Goal: Transaction & Acquisition: Purchase product/service

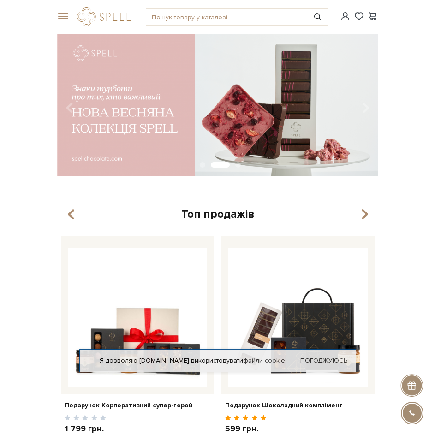
click at [66, 17] on span at bounding box center [61, 16] width 9 height 8
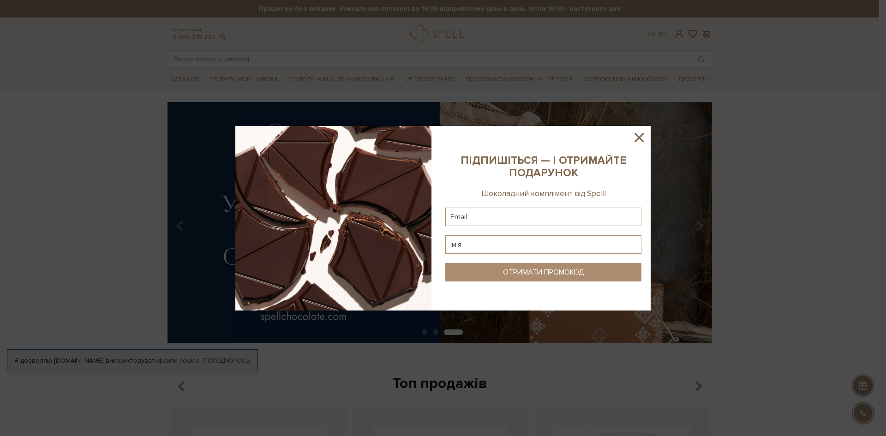
click at [435, 131] on icon at bounding box center [639, 138] width 16 height 16
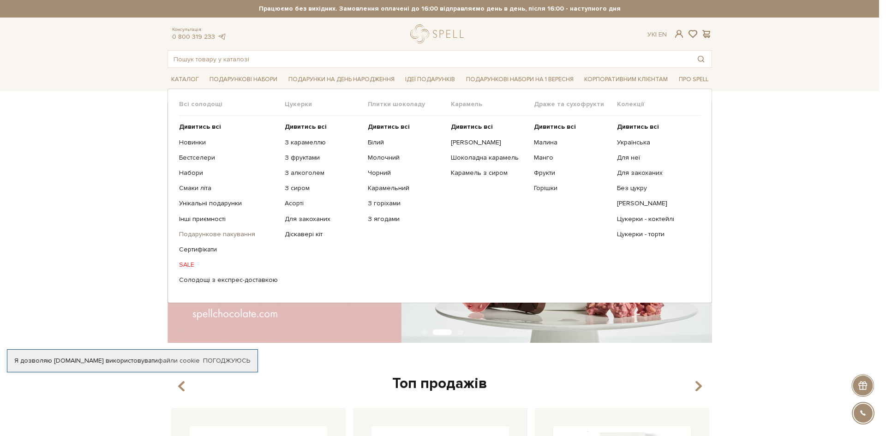
click at [210, 235] on link "Подарункове пакування" at bounding box center [228, 234] width 99 height 8
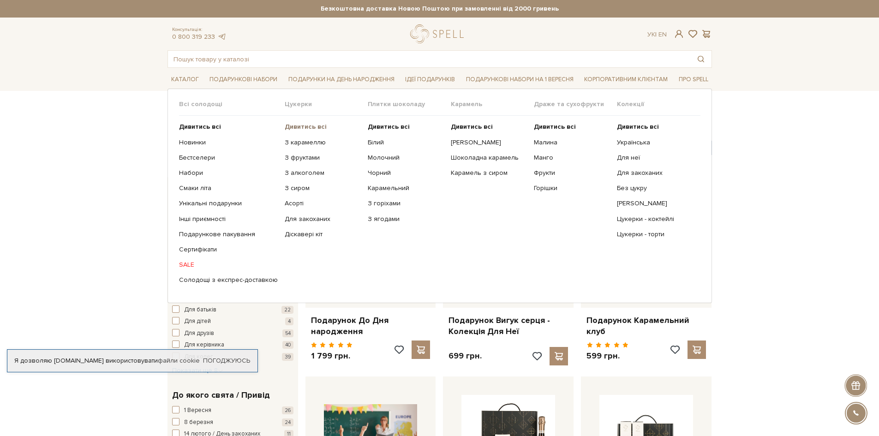
click at [295, 126] on b "Дивитись всі" at bounding box center [306, 127] width 42 height 8
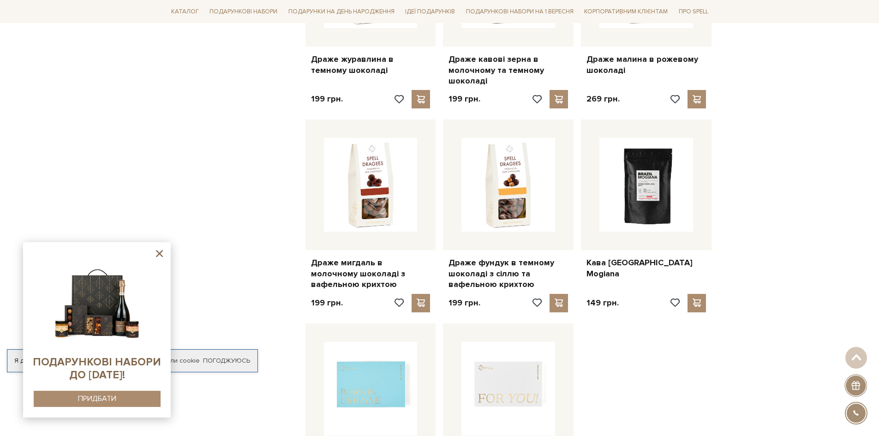
scroll to position [830, 0]
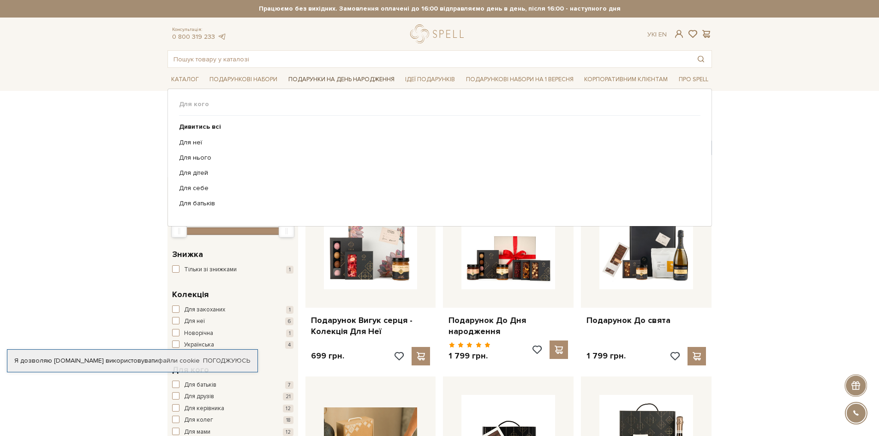
click at [370, 82] on link "Подарунки на День народження" at bounding box center [341, 79] width 113 height 14
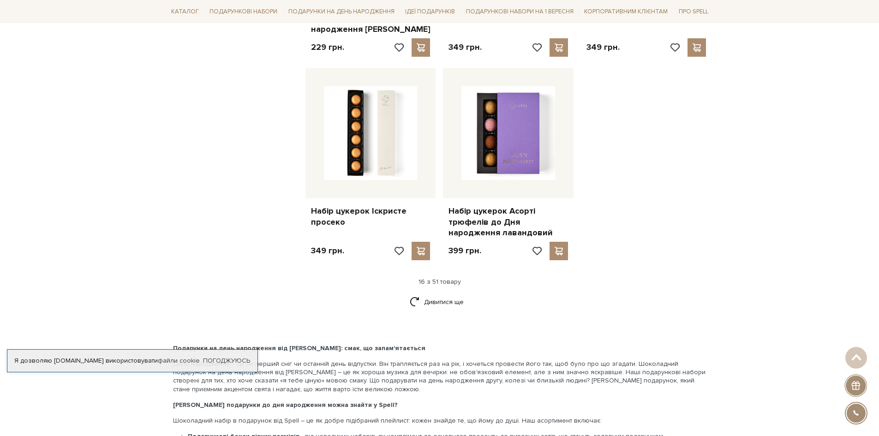
scroll to position [1292, 0]
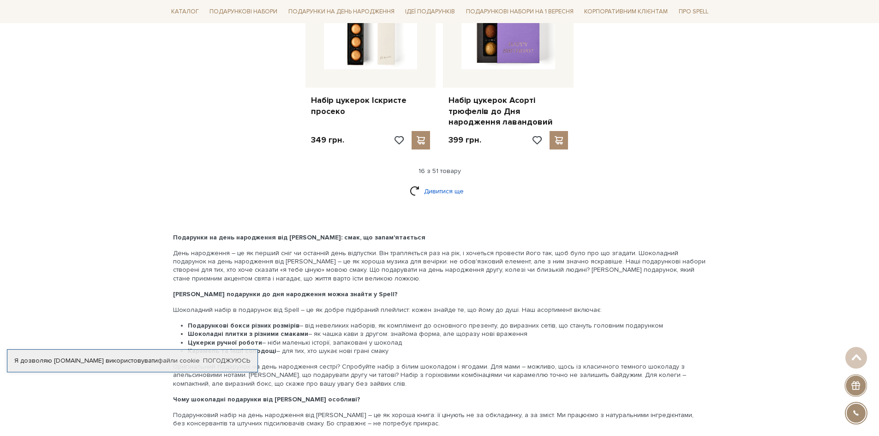
click at [440, 183] on link "Дивитися ще" at bounding box center [440, 191] width 60 height 16
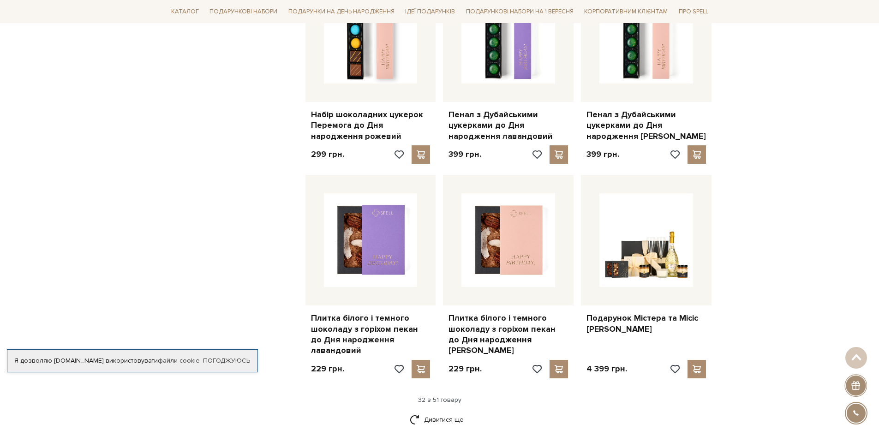
scroll to position [2214, 0]
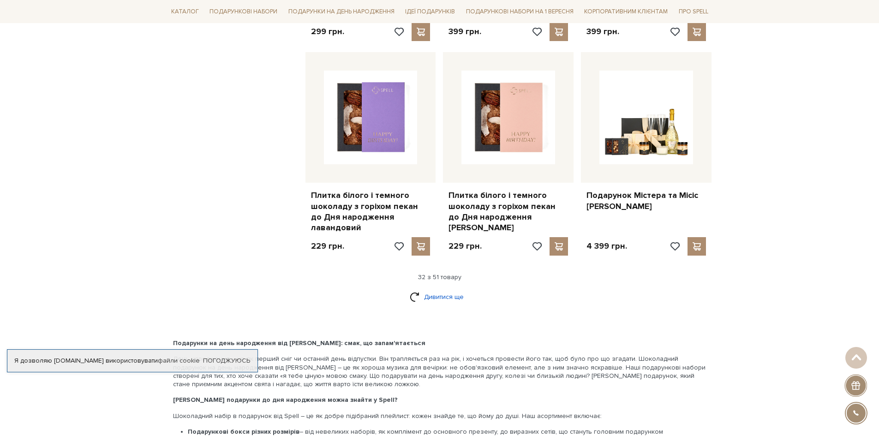
click at [433, 289] on link "Дивитися ще" at bounding box center [440, 297] width 60 height 16
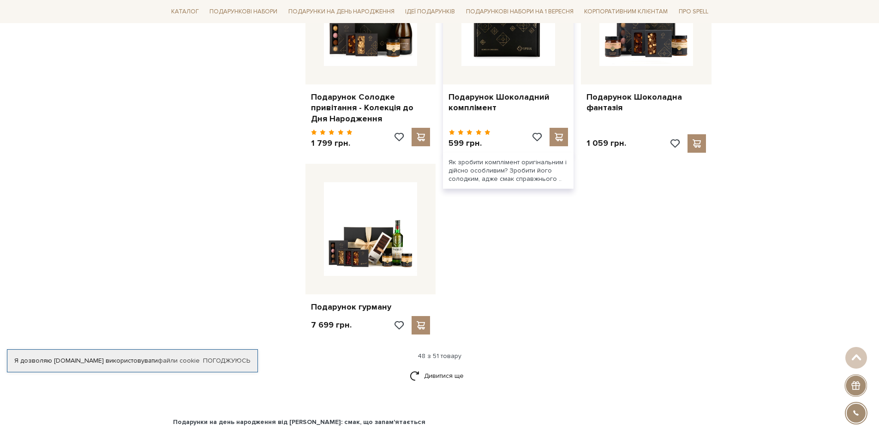
scroll to position [3322, 0]
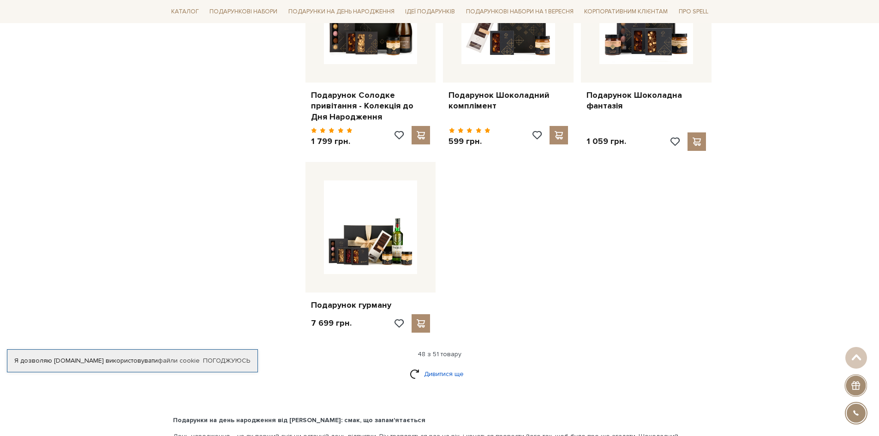
click at [448, 366] on link "Дивитися ще" at bounding box center [440, 374] width 60 height 16
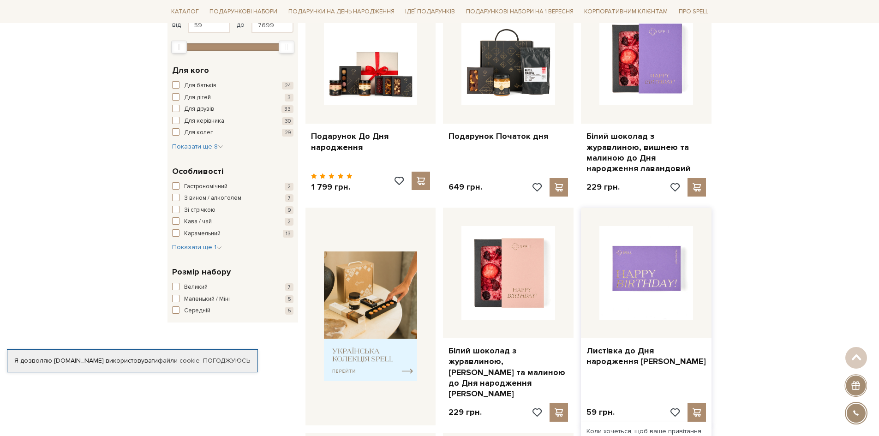
scroll to position [185, 0]
click at [176, 188] on span "button" at bounding box center [175, 185] width 7 height 7
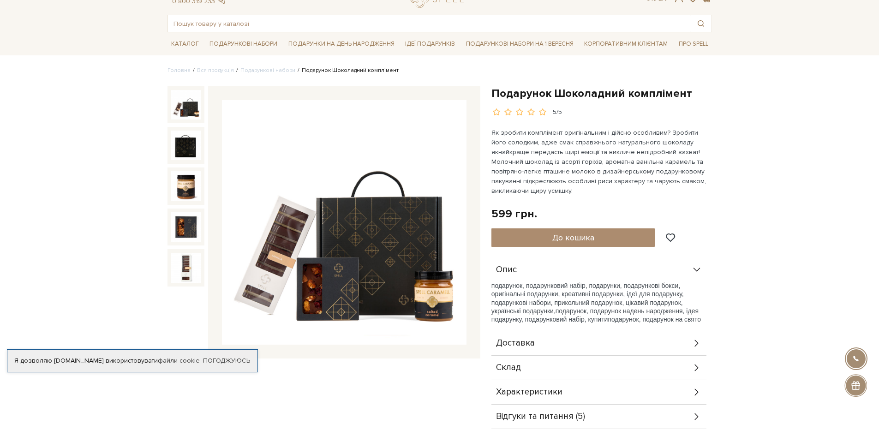
scroll to position [92, 0]
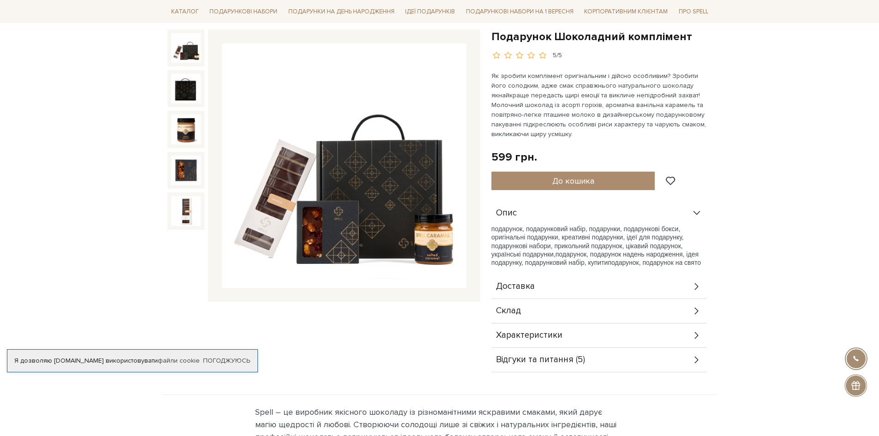
click at [707, 311] on div "Опис подарунок, подарунковий набір, подарунки, подарункові бокси, оригінальні п…" at bounding box center [601, 286] width 221 height 171
click at [695, 314] on icon at bounding box center [696, 311] width 4 height 7
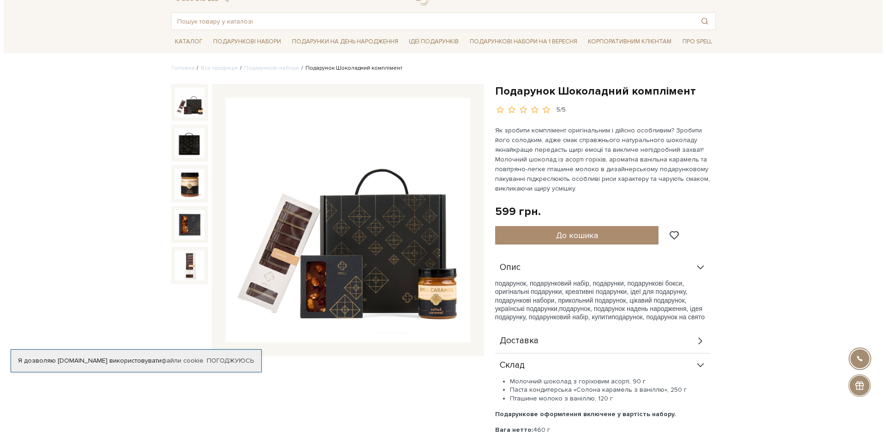
scroll to position [0, 0]
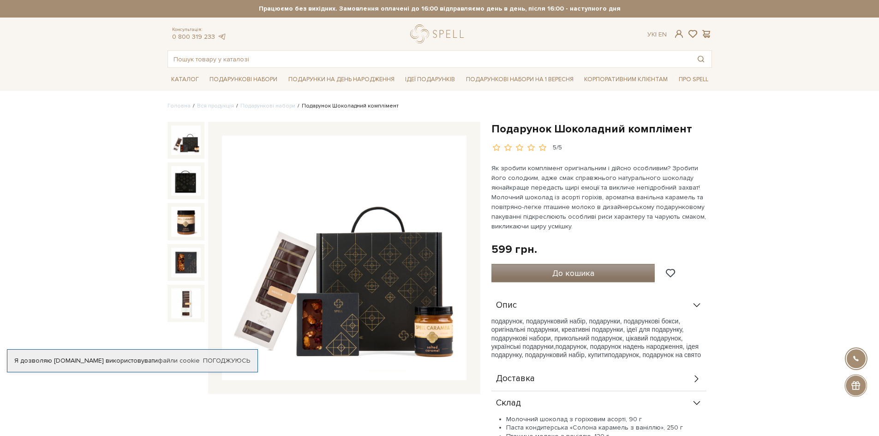
click at [551, 275] on button "До кошика" at bounding box center [573, 273] width 164 height 18
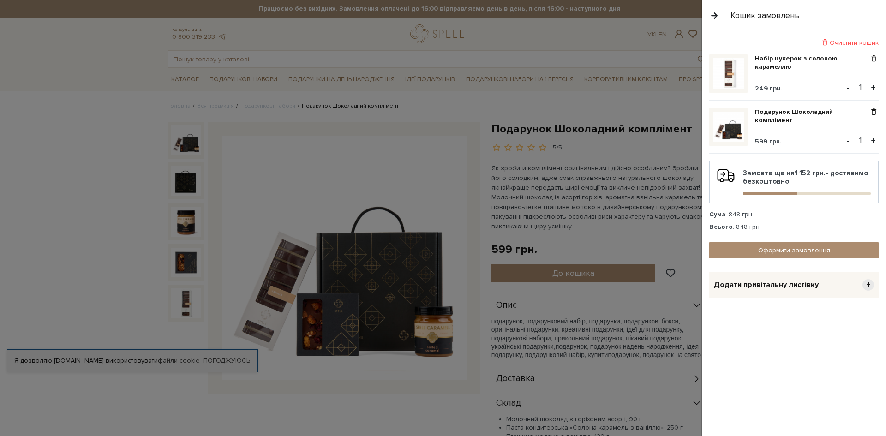
click at [813, 291] on div "Додати привітальну листівку +" at bounding box center [793, 284] width 169 height 25
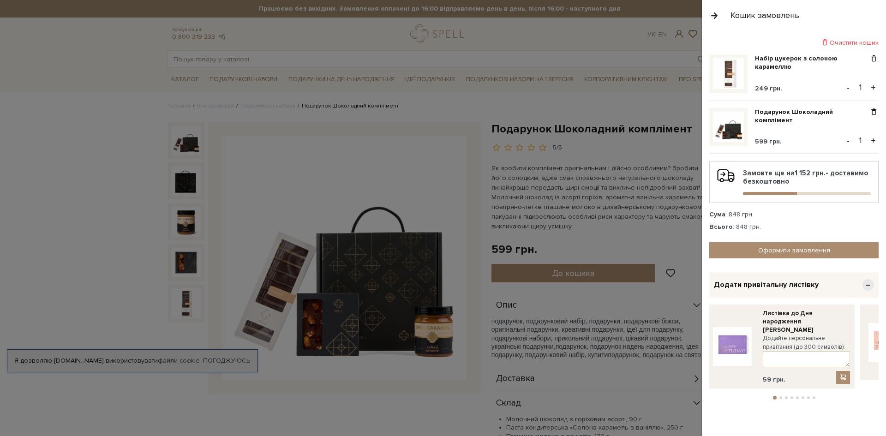
click at [778, 396] on li "2" at bounding box center [781, 397] width 6 height 3
click at [789, 396] on li "4" at bounding box center [792, 397] width 6 height 3
click at [795, 396] on li "5" at bounding box center [797, 397] width 6 height 3
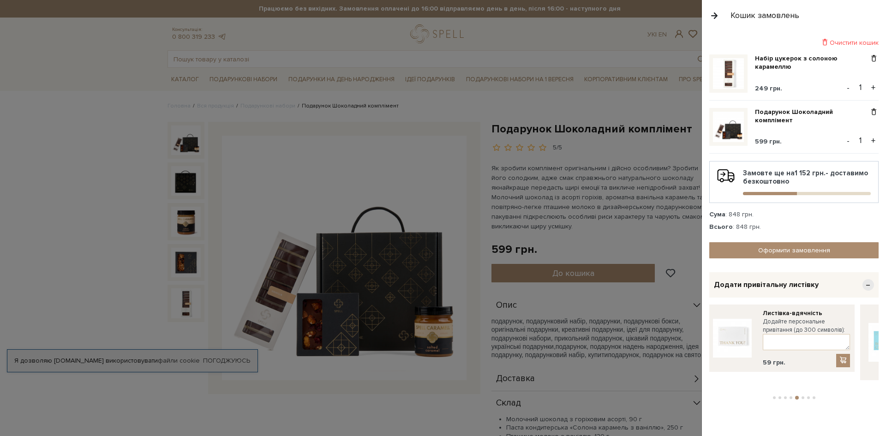
click at [789, 396] on button "4" at bounding box center [790, 397] width 3 height 3
click at [783, 352] on textarea at bounding box center [806, 351] width 87 height 16
click at [799, 349] on textarea "Вітаю" at bounding box center [806, 351] width 87 height 16
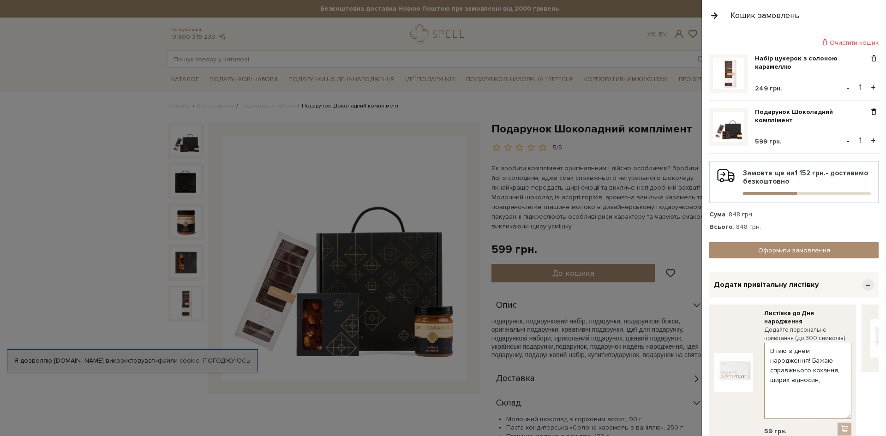
drag, startPoint x: 849, startPoint y: 358, endPoint x: 848, endPoint y: 419, distance: 60.9
click at [848, 419] on div "Листівка до Дня народження Додайте персональне привітання (до 300 символів): Ві…" at bounding box center [807, 372] width 87 height 126
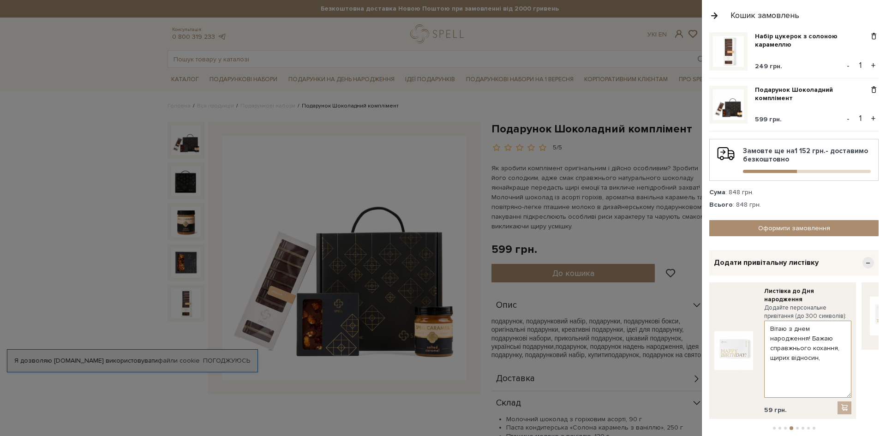
scroll to position [59, 0]
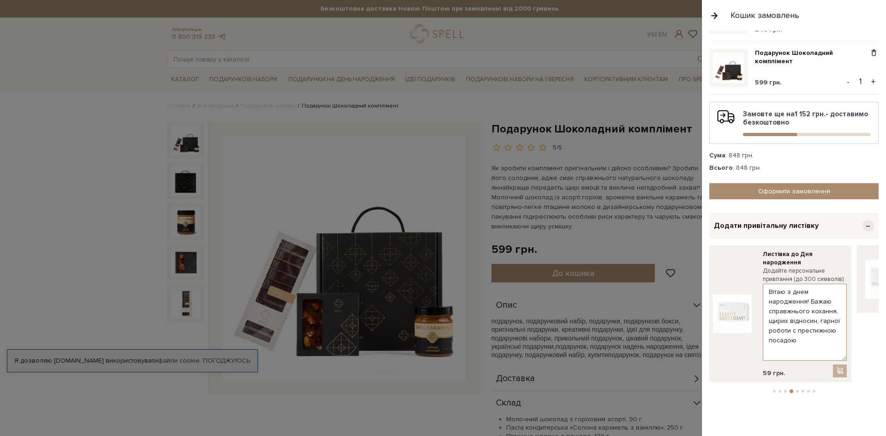
click at [804, 340] on textarea "Вітаю з днем народження! Бажаю справжнього кохання, щирих відносин, гарної робо…" at bounding box center [805, 322] width 84 height 77
type textarea "Вітаю з днем народження! Бажаю справжнього кохання, щирих відносин, гарної робо…"
click at [840, 370] on div at bounding box center [840, 370] width 14 height 13
click at [743, 323] on img at bounding box center [732, 313] width 39 height 39
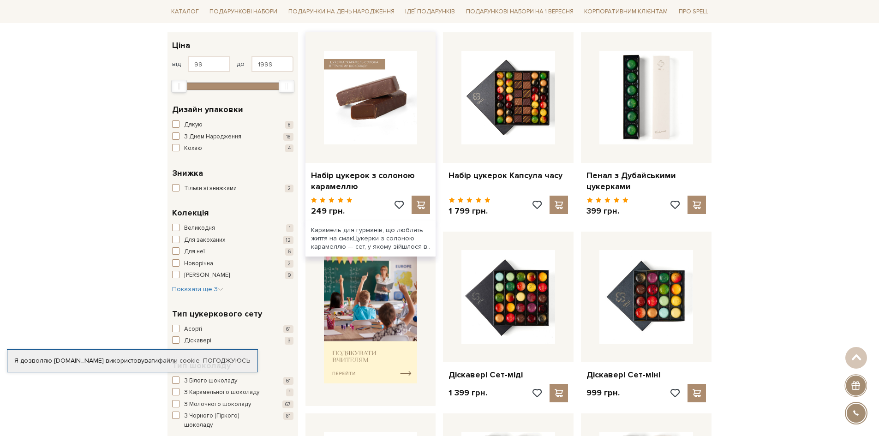
scroll to position [138, 0]
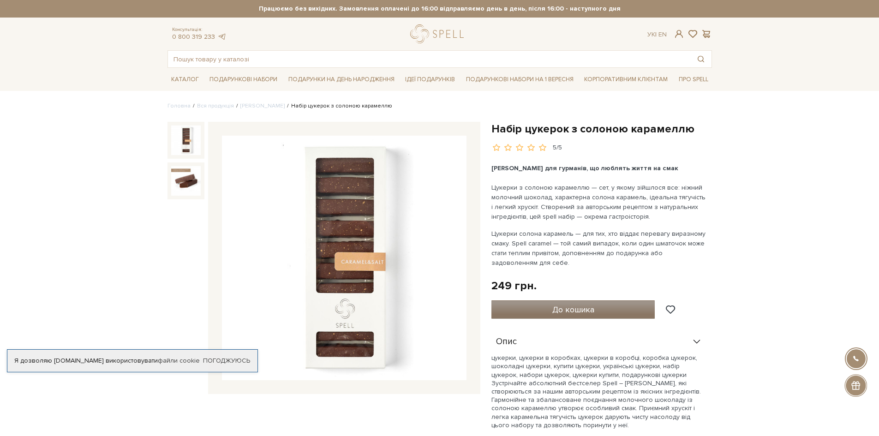
click at [573, 309] on span "До кошика" at bounding box center [573, 309] width 42 height 10
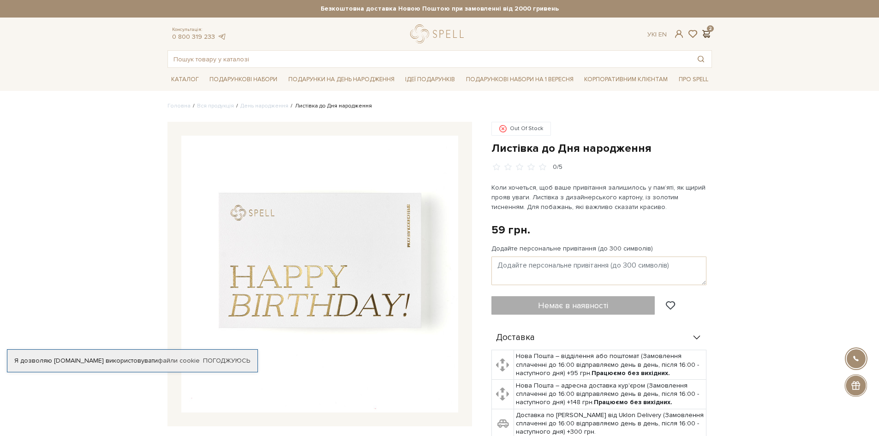
click at [706, 36] on span at bounding box center [706, 34] width 11 height 10
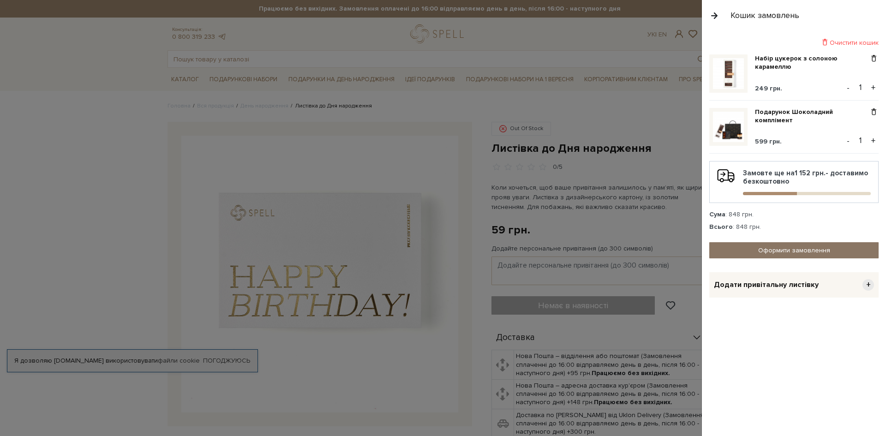
click at [788, 245] on link "Оформити замовлення" at bounding box center [793, 250] width 169 height 16
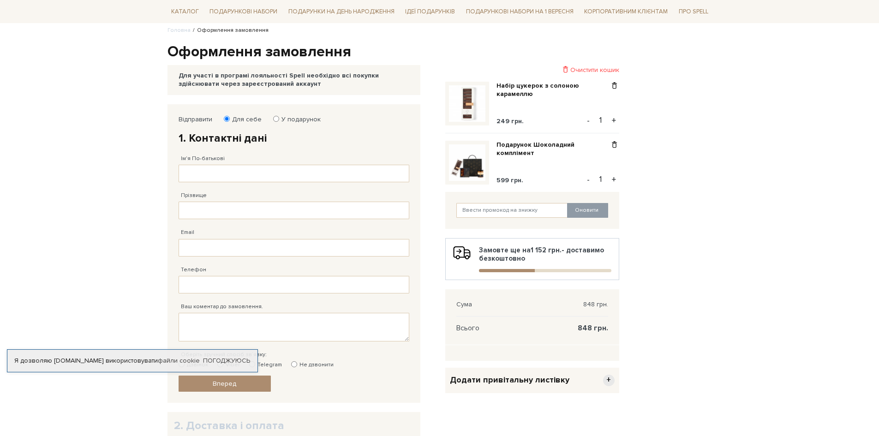
scroll to position [92, 0]
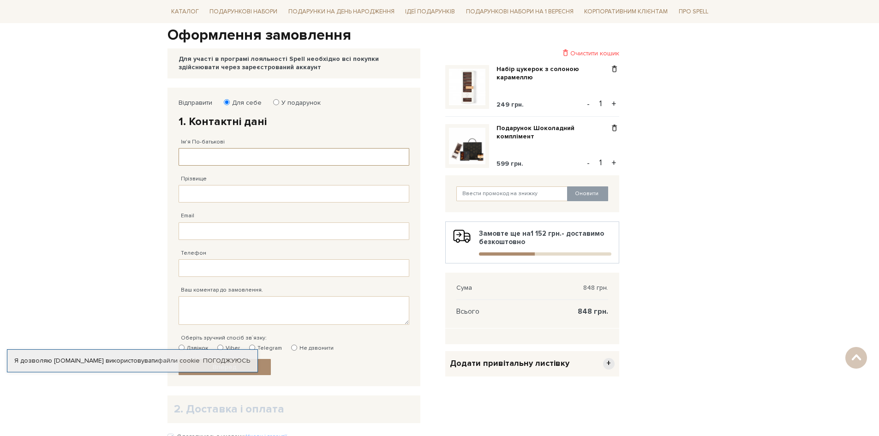
click at [199, 159] on input "Ім'я По-батькові" at bounding box center [294, 157] width 231 height 18
drag, startPoint x: 233, startPoint y: 156, endPoint x: 138, endPoint y: 152, distance: 94.7
click at [138, 152] on body "Подарункові набори SALE Корпоративним клієнтам Доставка і оплата Консультація: …" at bounding box center [439, 242] width 879 height 668
type input "Едуард"
click at [221, 185] on input "Прізвище" at bounding box center [294, 194] width 231 height 18
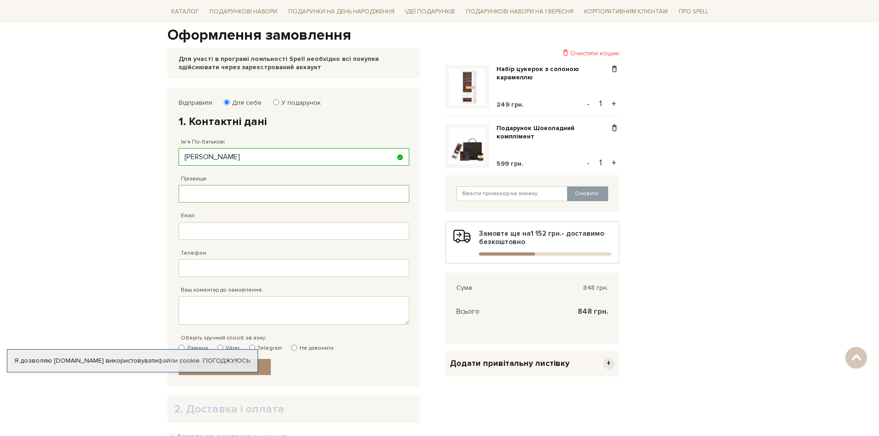
paste input "Ярошинський"
type input "Ярошинський"
click at [223, 158] on input "Едуард" at bounding box center [294, 157] width 231 height 18
type input "Едуард"
click at [211, 271] on input "Телефон" at bounding box center [294, 268] width 231 height 18
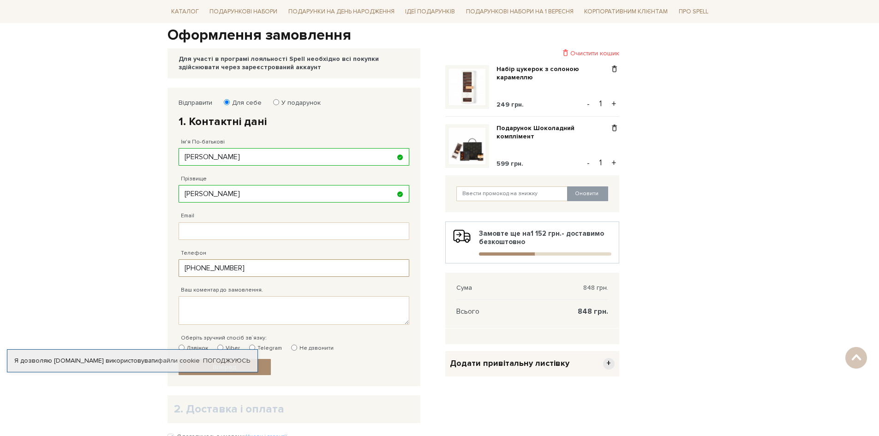
type input "38 (096) 304 34 86"
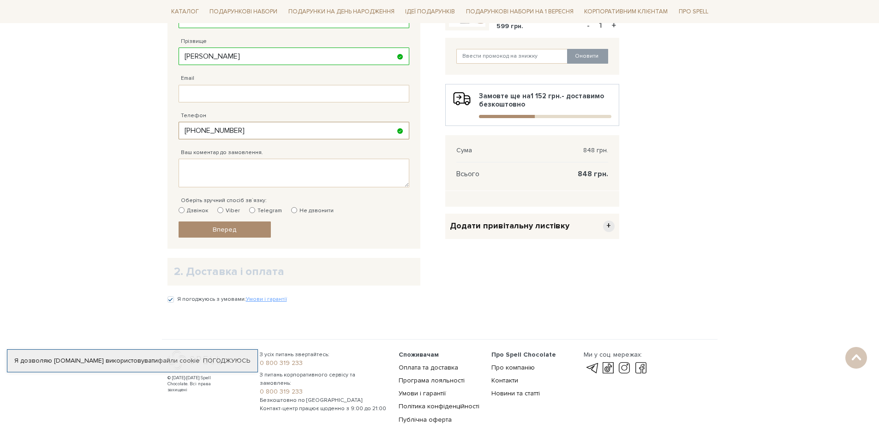
scroll to position [231, 0]
click at [291, 209] on input "Не дзвонити" at bounding box center [294, 209] width 6 height 6
radio input "true"
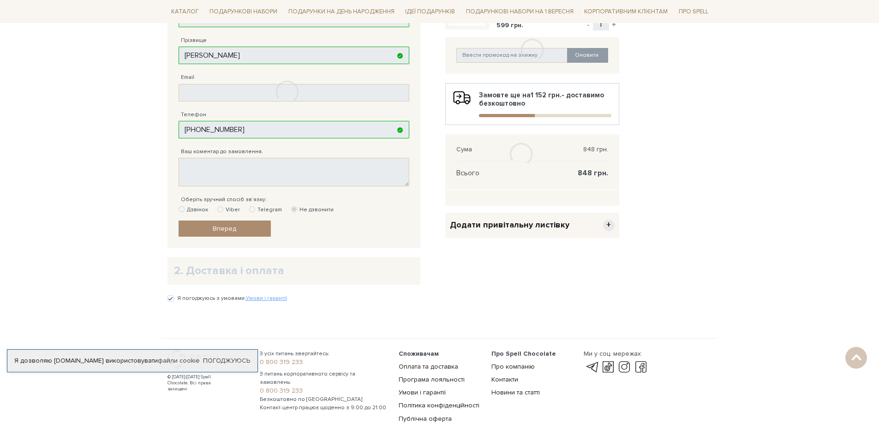
click at [219, 230] on div at bounding box center [287, 92] width 240 height 286
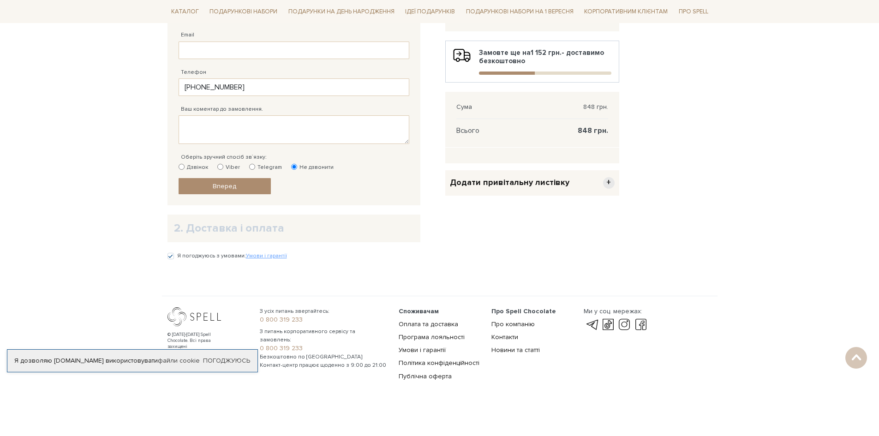
scroll to position [277, 0]
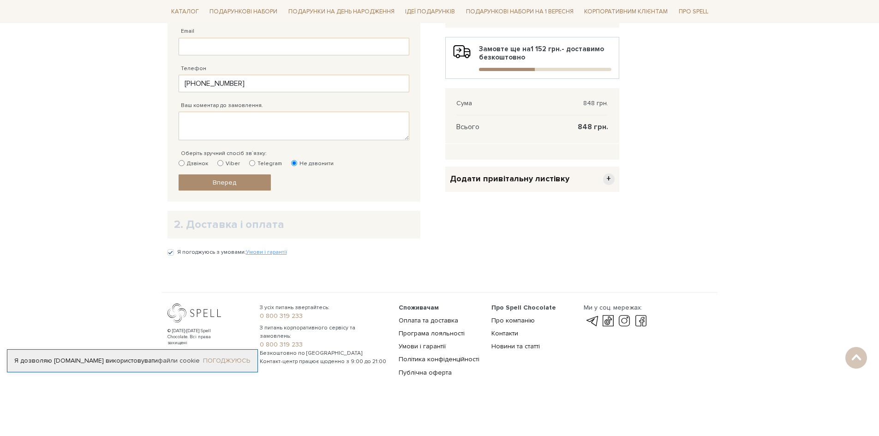
click at [221, 357] on link "Погоджуюсь" at bounding box center [226, 361] width 47 height 8
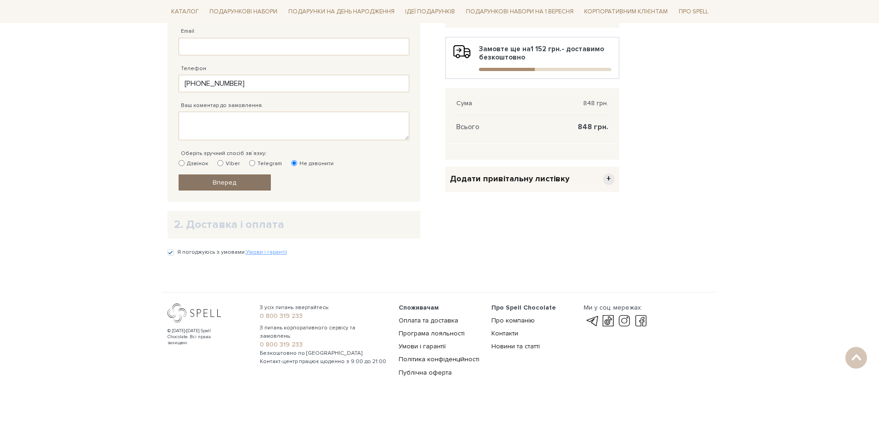
click at [215, 183] on span "Вперед" at bounding box center [225, 183] width 24 height 8
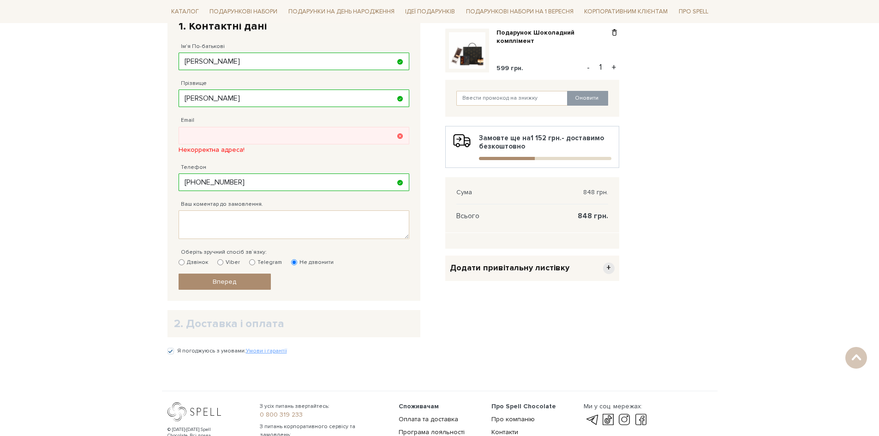
scroll to position [180, 0]
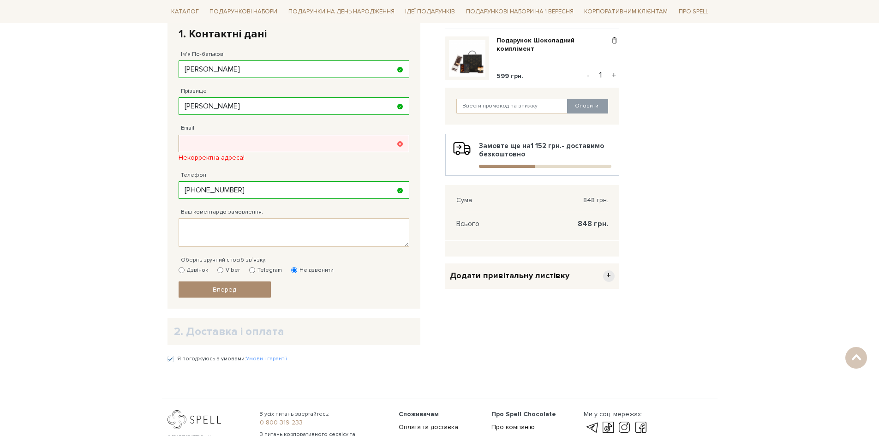
click at [215, 140] on input "Email" at bounding box center [294, 144] width 231 height 18
type input "edwardsonsky@gmail.com"
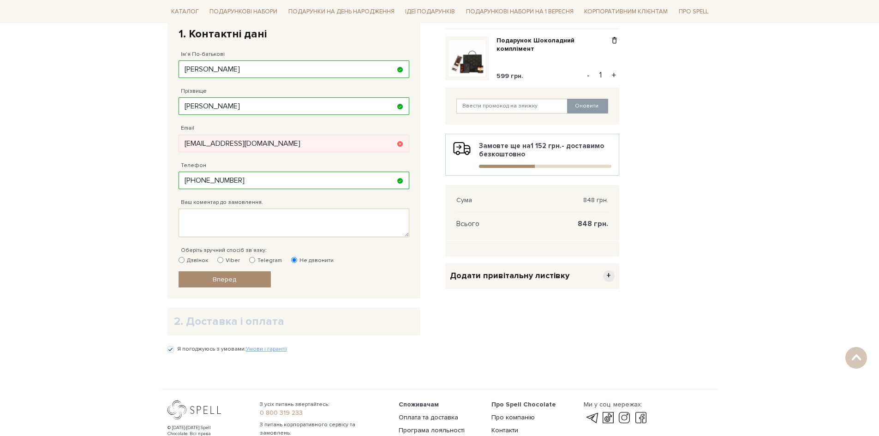
drag, startPoint x: 358, startPoint y: 285, endPoint x: 284, endPoint y: 304, distance: 76.6
click at [358, 284] on fieldset "Відправити Для себе У подарунок 1. Контактні дані Ім'я По-батькові Едуард Запов…" at bounding box center [294, 149] width 231 height 277
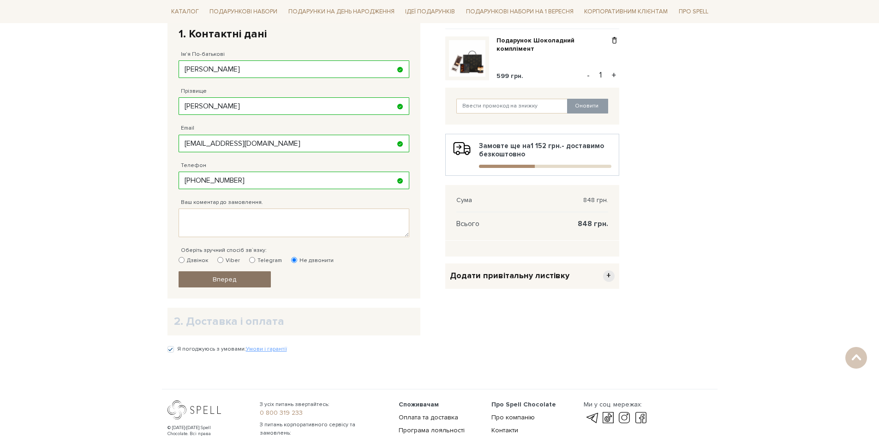
click at [227, 281] on span "Вперед" at bounding box center [225, 279] width 24 height 8
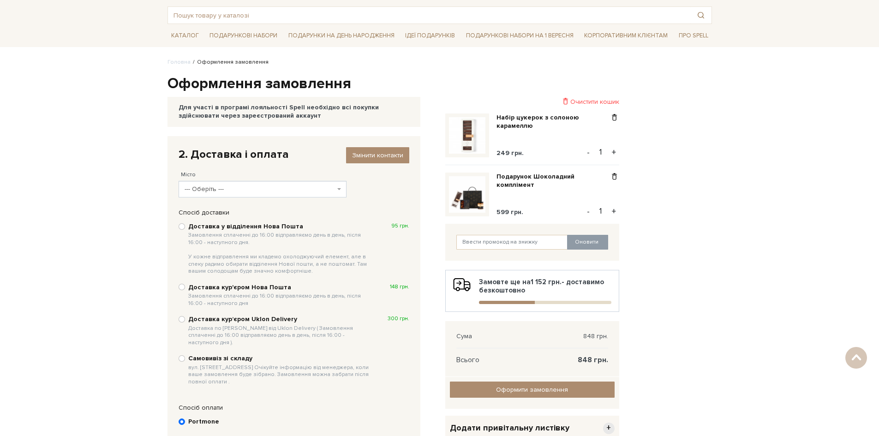
scroll to position [42, 0]
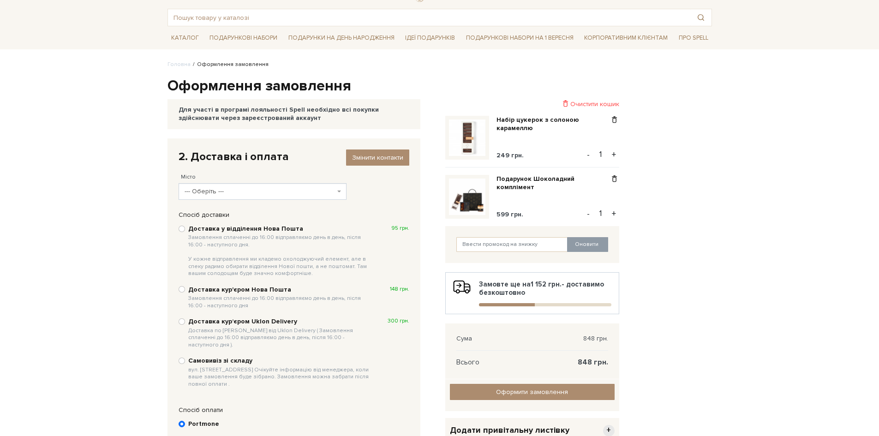
click at [228, 188] on span "--- Оберіть ---" at bounding box center [260, 191] width 151 height 9
type input "C"
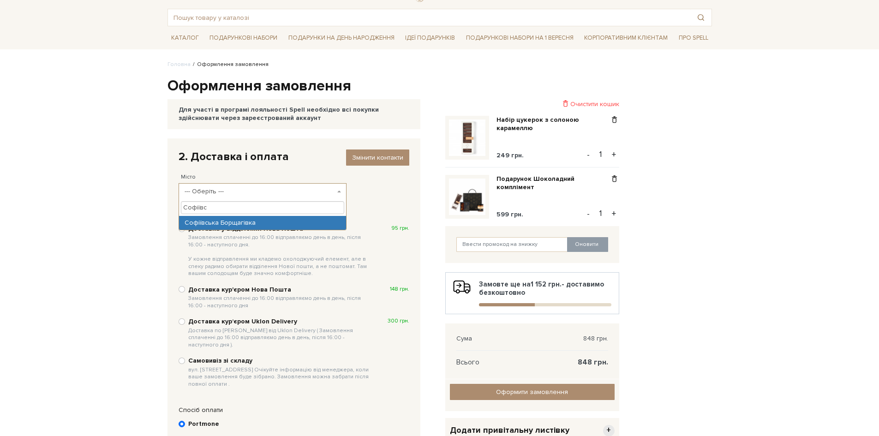
type input "Софіївс"
select select "Софіївська Борщагівка"
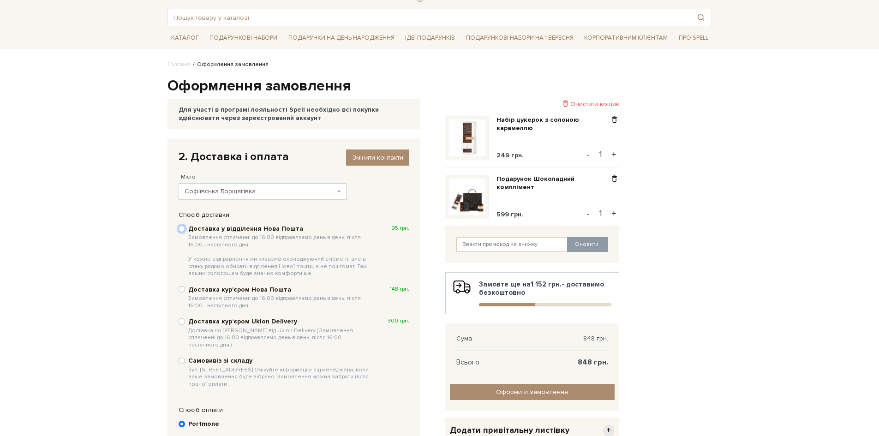
click at [185, 230] on input "Доставка у відділення Нова Пошта Замовлення сплаченні до 16:00 відправляємо ден…" at bounding box center [182, 229] width 6 height 6
radio input "true"
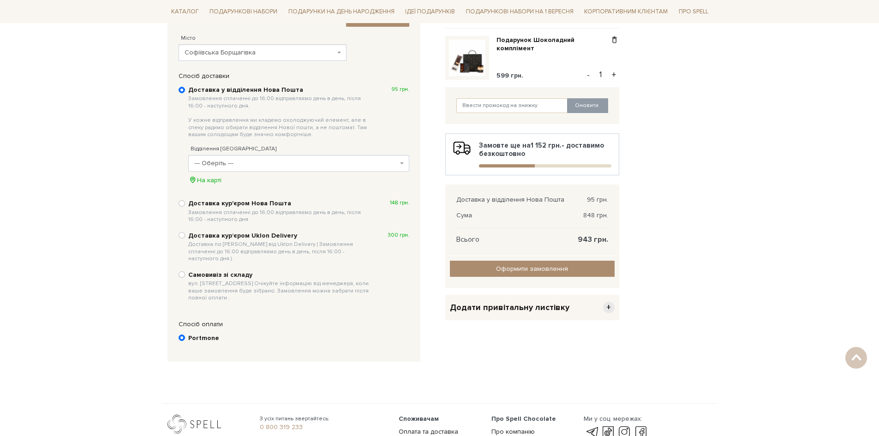
scroll to position [180, 0]
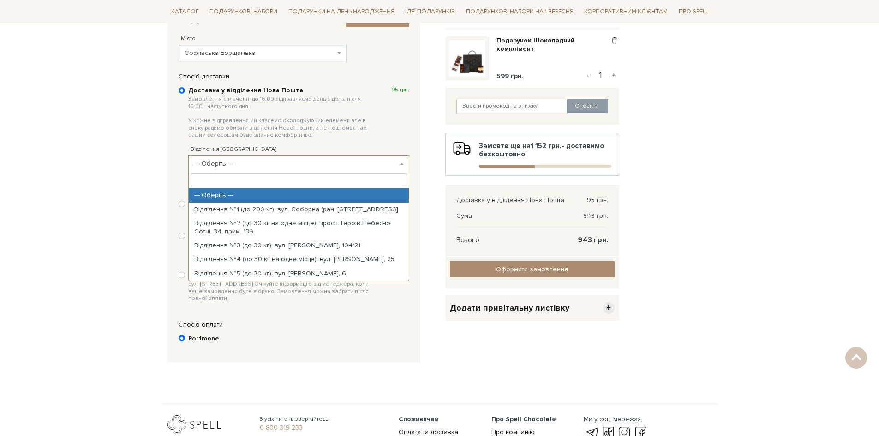
click at [268, 162] on span "--- Оберіть ---" at bounding box center [295, 163] width 203 height 9
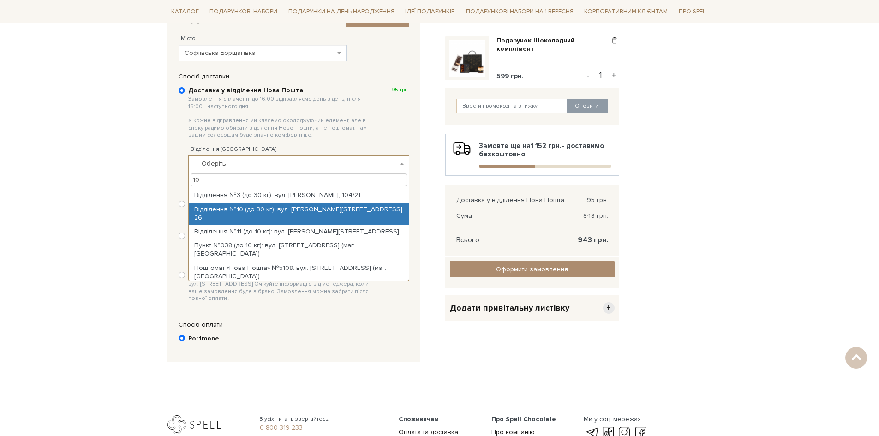
type input "10"
select select "Відділення №10 (до 30 кг): вул. Боголюбова, 32, оф. 26"
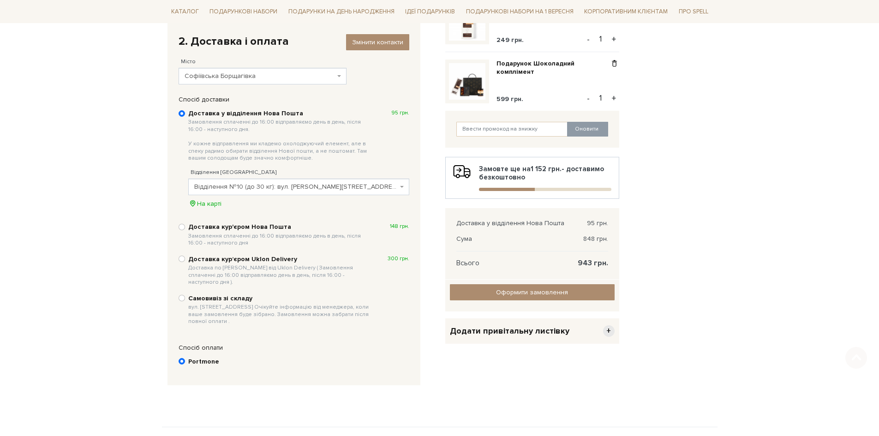
scroll to position [286, 0]
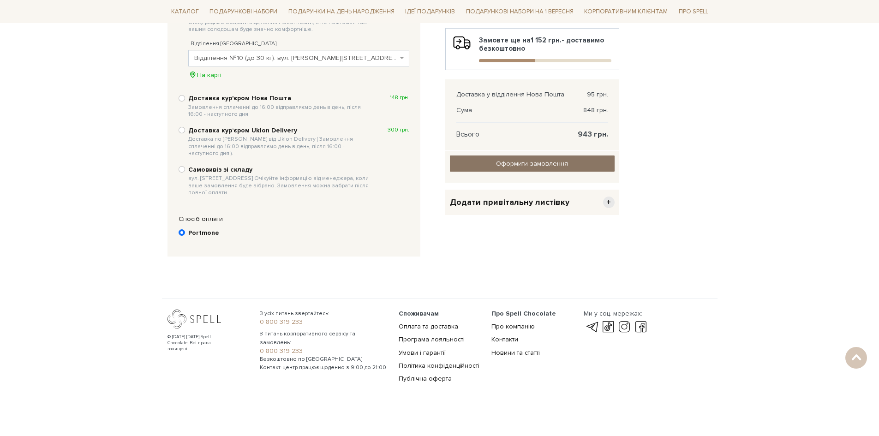
click at [564, 164] on input "Оформити замовлення" at bounding box center [532, 163] width 165 height 16
